Goal: Information Seeking & Learning: Learn about a topic

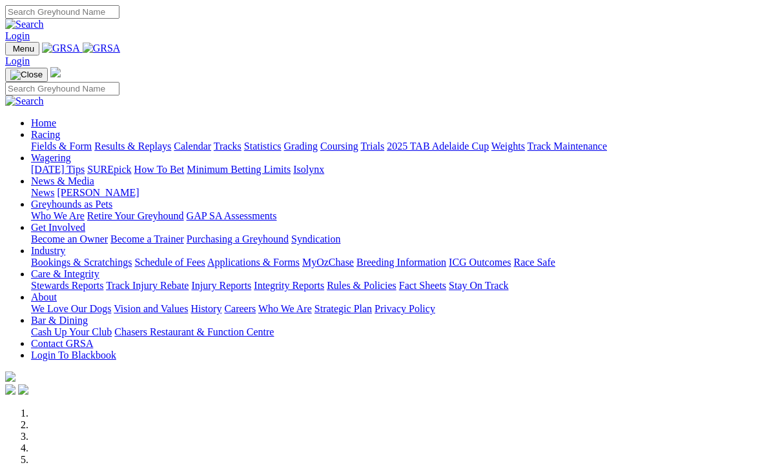
click at [60, 129] on link "Racing" at bounding box center [45, 134] width 29 height 11
click at [48, 141] on link "Fields & Form" at bounding box center [61, 146] width 61 height 11
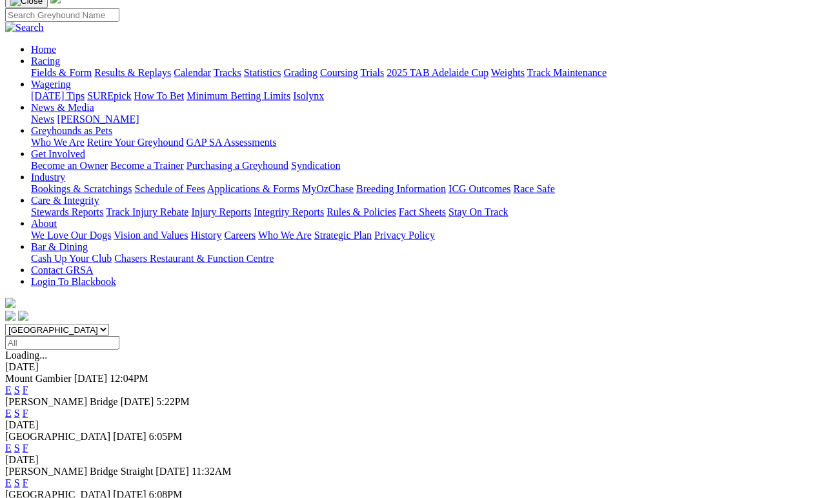
scroll to position [97, 0]
click at [12, 443] on link "E" at bounding box center [8, 448] width 6 height 11
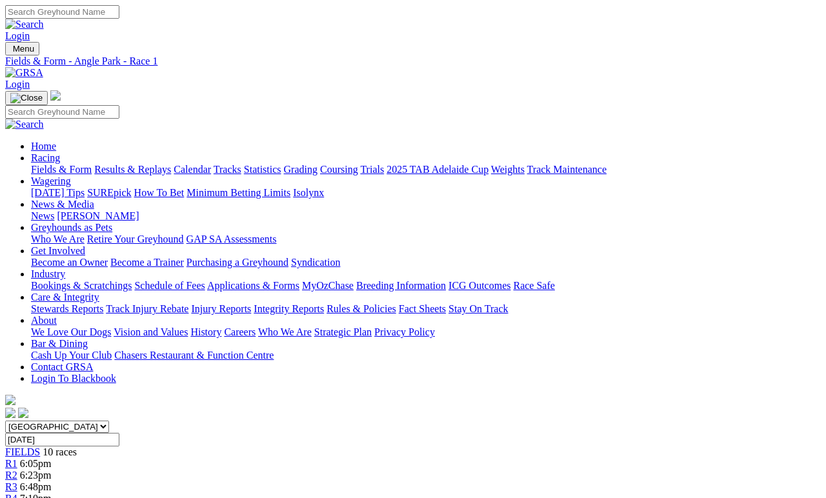
scroll to position [5, 0]
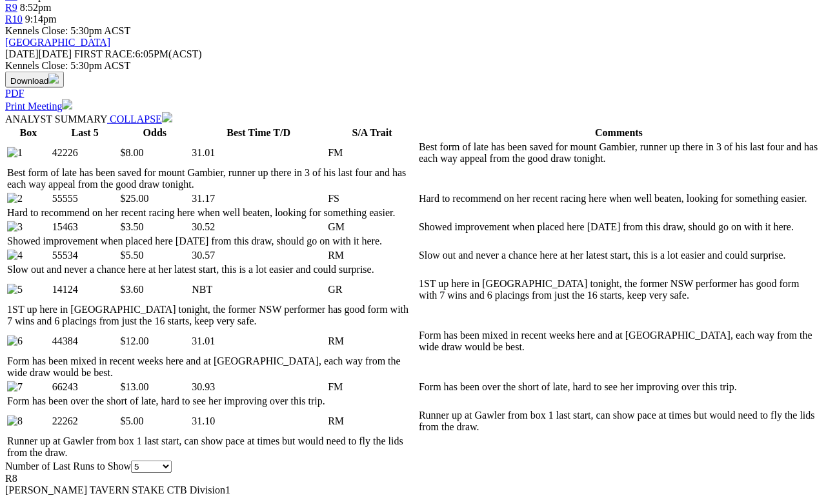
scroll to position [559, 0]
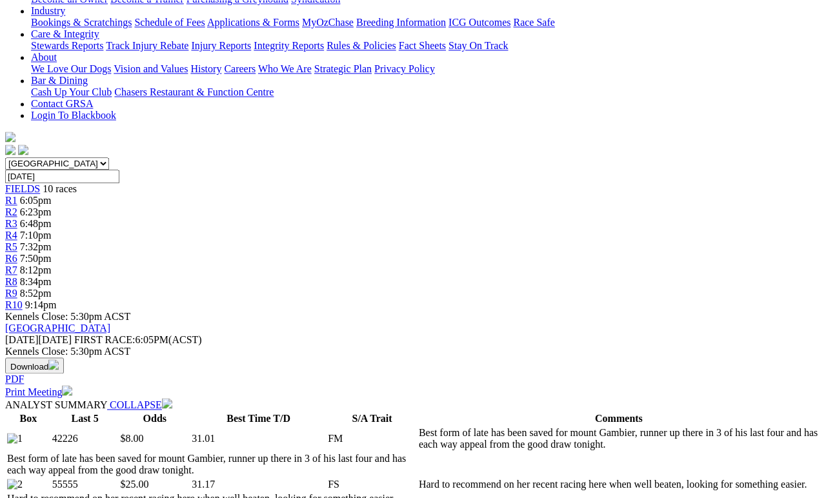
scroll to position [255, 0]
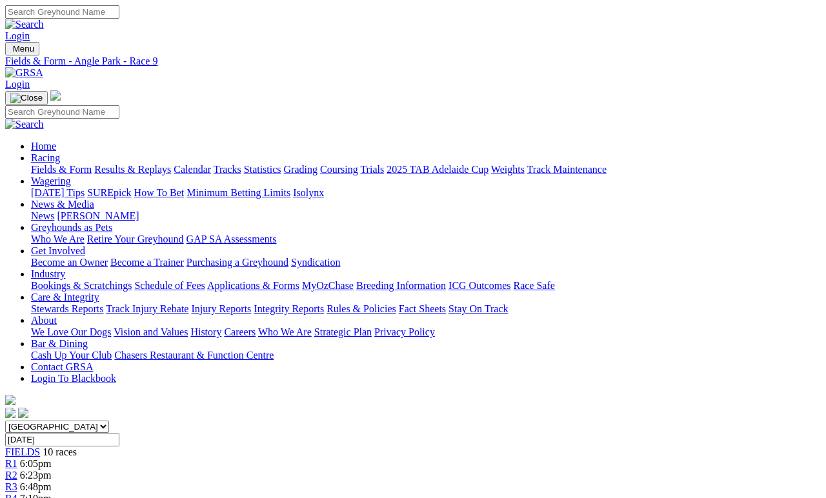
scroll to position [5, 0]
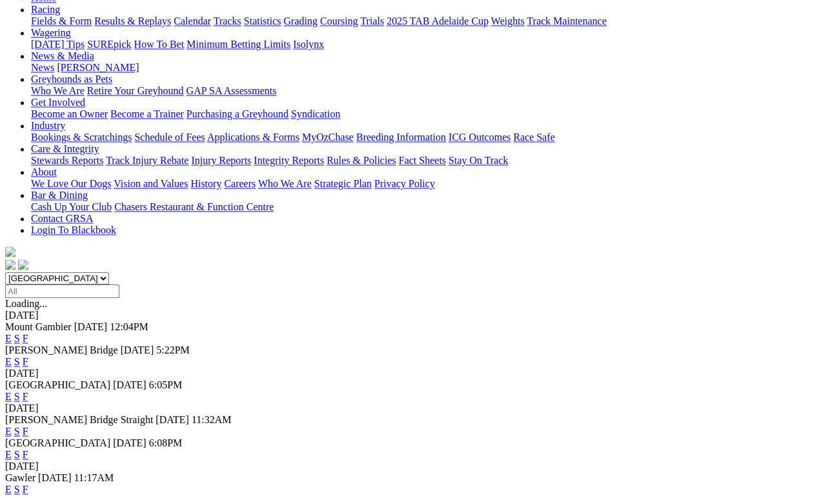
scroll to position [148, 0]
click at [12, 449] on link "E" at bounding box center [8, 454] width 6 height 11
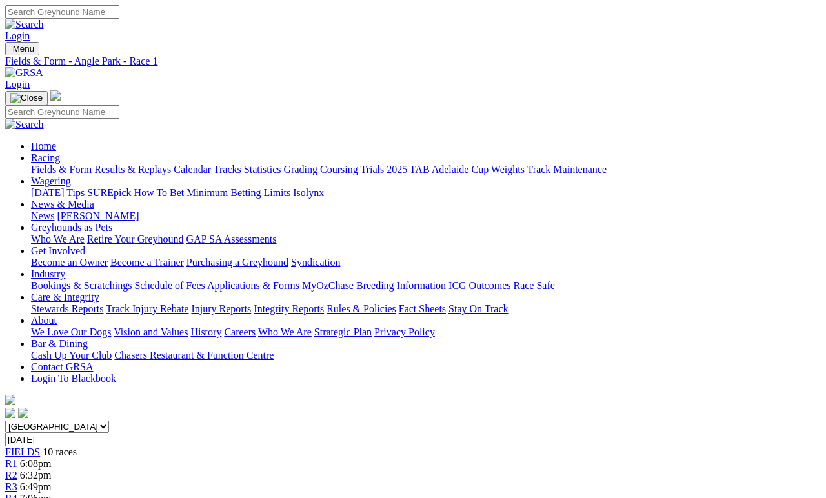
scroll to position [5, 0]
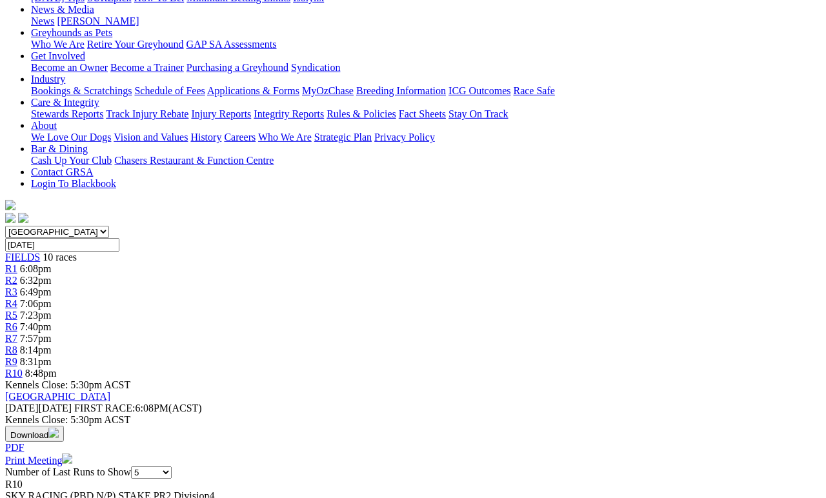
scroll to position [191, 0]
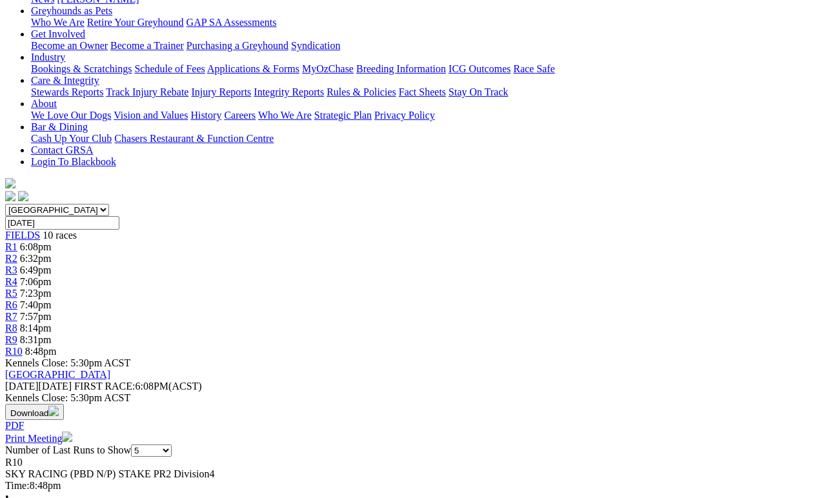
scroll to position [216, 0]
